Goal: Task Accomplishment & Management: Manage account settings

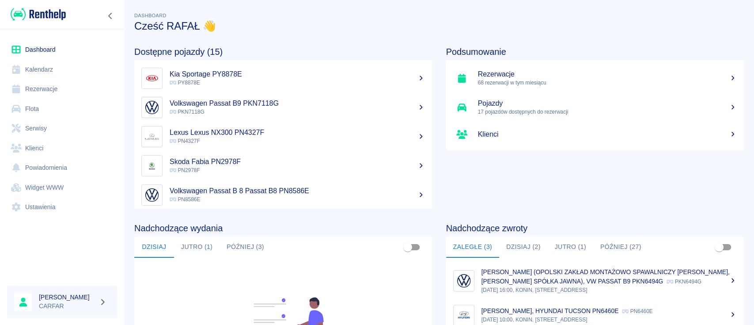
scroll to position [118, 0]
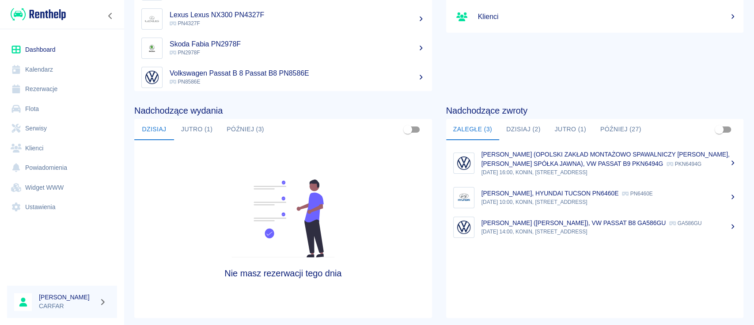
click at [534, 133] on button "Dzisiaj (2)" at bounding box center [523, 129] width 49 height 21
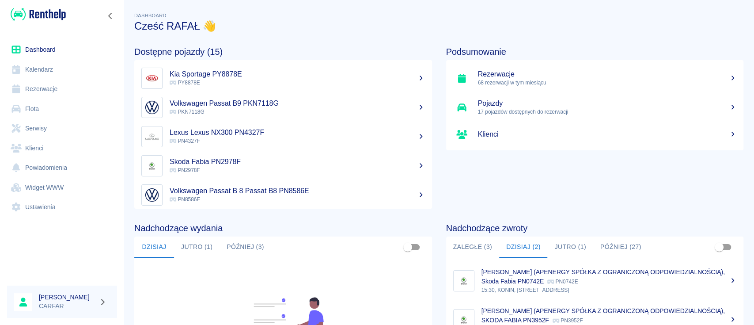
scroll to position [59, 0]
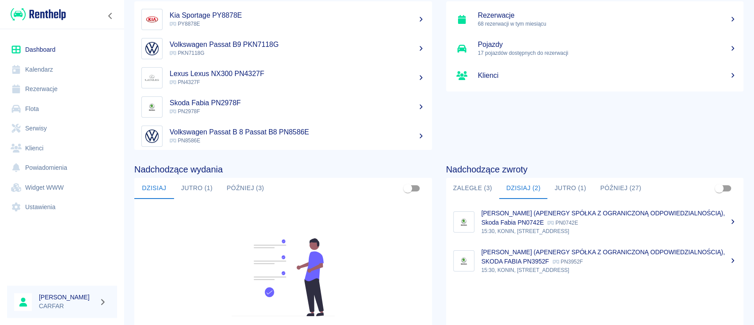
click at [568, 186] on button "Jutro (1)" at bounding box center [570, 188] width 46 height 21
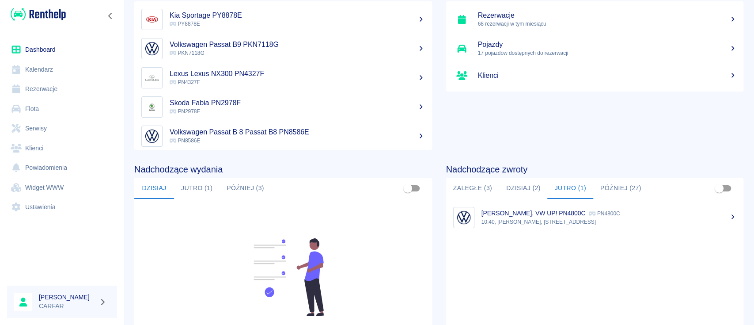
click at [514, 180] on button "Dzisiaj (2)" at bounding box center [523, 188] width 49 height 21
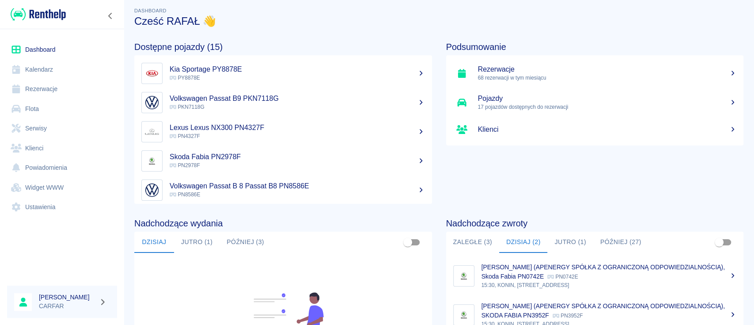
scroll to position [0, 0]
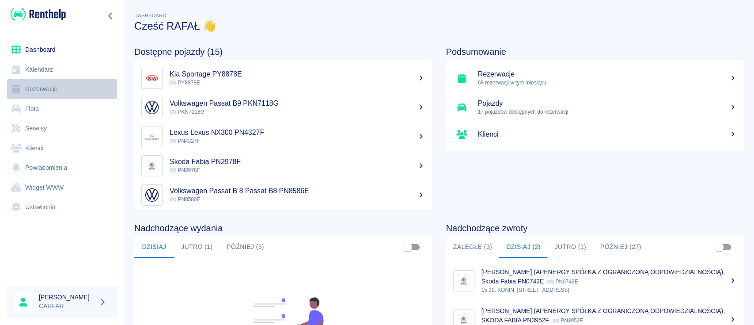
click at [58, 86] on link "Rezerwacje" at bounding box center [62, 89] width 110 height 20
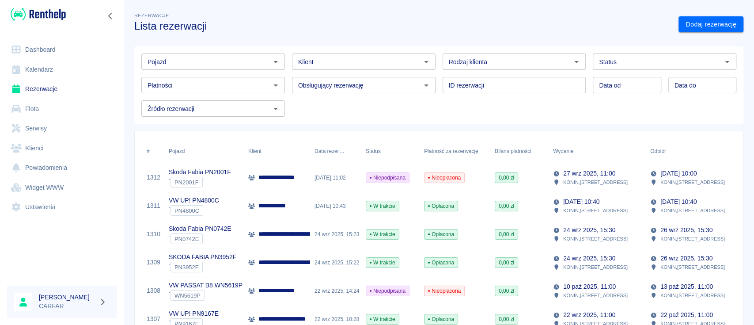
click at [170, 59] on input "Pojazd" at bounding box center [206, 61] width 124 height 11
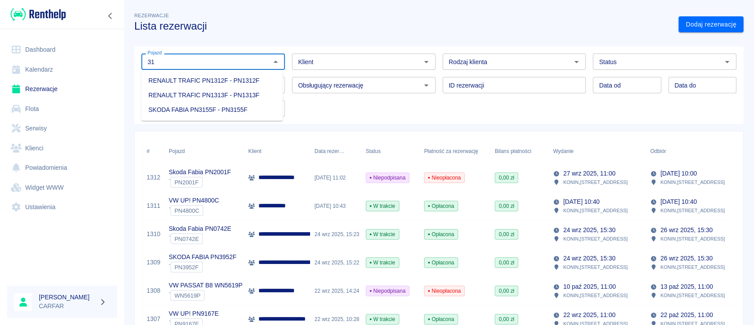
drag, startPoint x: 228, startPoint y: 101, endPoint x: 230, endPoint y: 105, distance: 4.8
click at [228, 101] on li "RENAULT TRAFIC PN1313F - PN1313F" at bounding box center [211, 95] width 141 height 15
type input "RENAULT TRAFIC PN1313F - PN1313F"
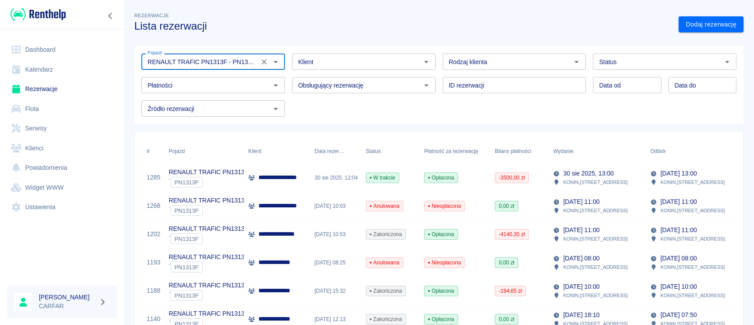
click at [260, 59] on icon "Wyczyść" at bounding box center [264, 61] width 9 height 9
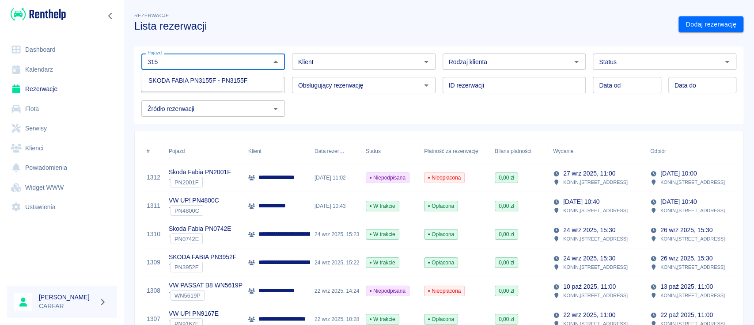
click at [258, 80] on li "SKODA FABIA PN3155F - PN3155F" at bounding box center [211, 80] width 141 height 15
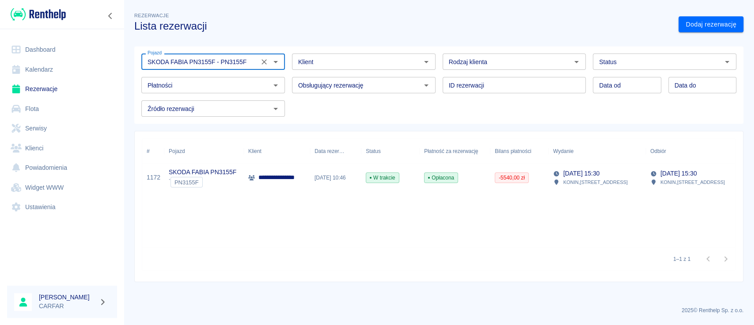
type input "SKODA FABIA PN3155F - PN3155F"
click at [290, 180] on p "**********" at bounding box center [290, 177] width 64 height 9
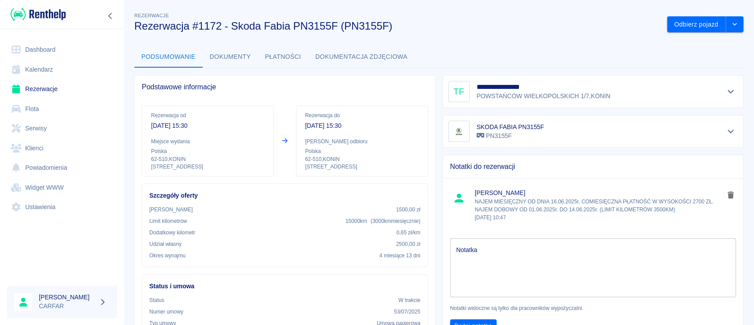
click at [484, 22] on h3 "Rezerwacja #1172 - Skoda Fabia PN3155F (PN3155F)" at bounding box center [397, 26] width 526 height 12
click at [66, 14] on div at bounding box center [62, 14] width 124 height 29
click at [59, 14] on img at bounding box center [38, 14] width 55 height 15
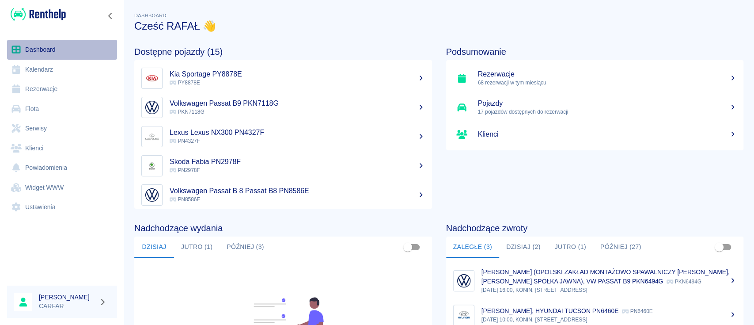
click at [55, 48] on link "Dashboard" at bounding box center [62, 50] width 110 height 20
click at [48, 147] on link "Klienci" at bounding box center [62, 148] width 110 height 20
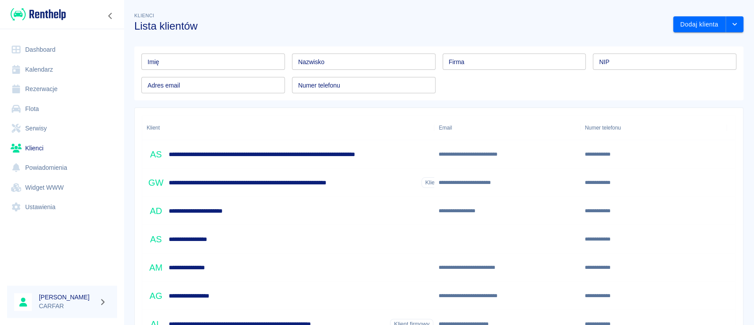
click at [327, 58] on input "Nazwisko" at bounding box center [364, 61] width 144 height 16
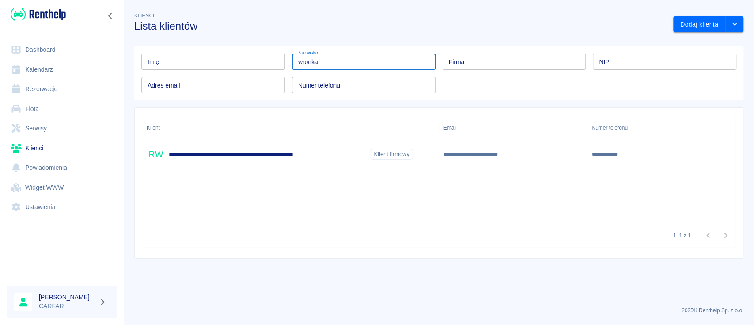
type input "wronka"
click at [276, 167] on div "**********" at bounding box center [290, 154] width 297 height 28
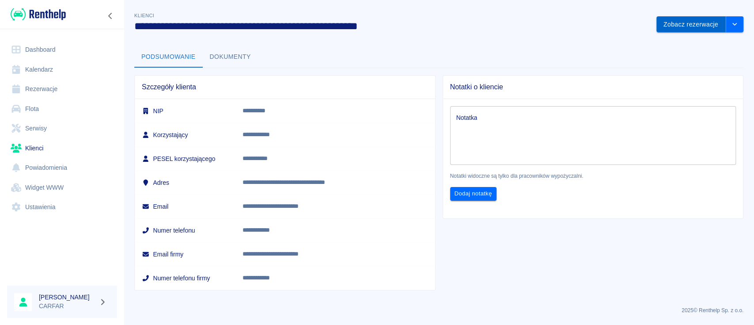
click at [712, 18] on button "Zobacz rezerwacje" at bounding box center [690, 24] width 69 height 16
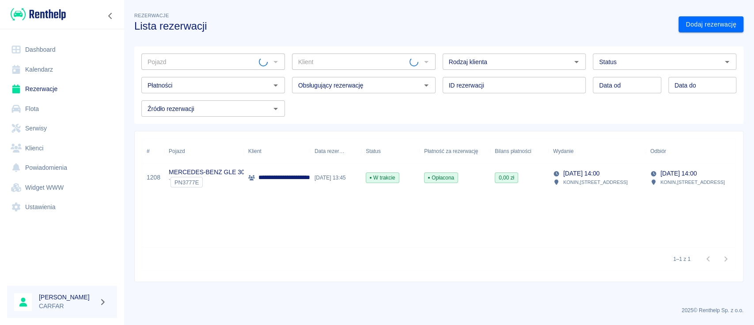
type input "[PERSON_NAME] - [PERSON_NAME] CONSULTING (NIP: 7712660044) ([PHONE_NUMBER])"
click at [272, 179] on p "**********" at bounding box center [303, 177] width 90 height 9
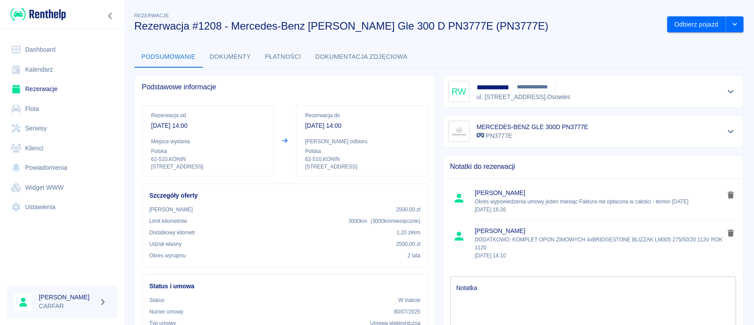
click at [546, 192] on span "[PERSON_NAME]" at bounding box center [600, 192] width 250 height 9
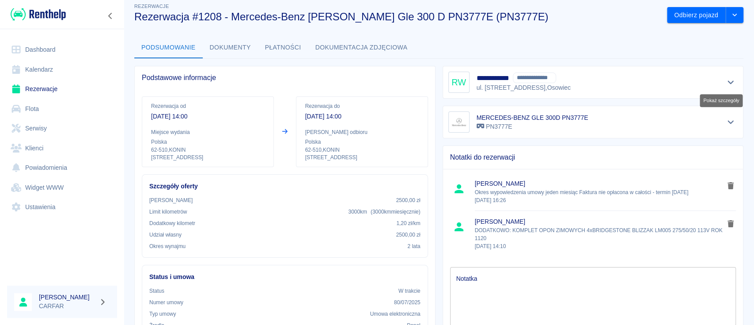
click at [726, 80] on icon "Pokaż szczegóły" at bounding box center [731, 82] width 10 height 8
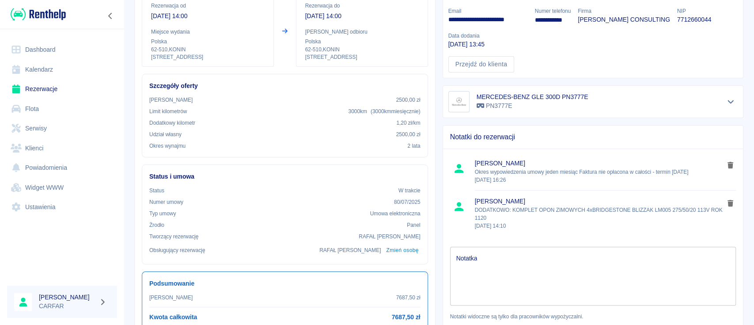
scroll to position [186, 0]
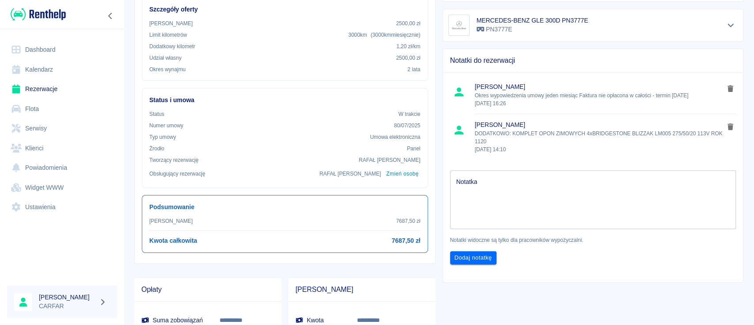
click at [47, 47] on link "Dashboard" at bounding box center [62, 50] width 110 height 20
